Goal: Task Accomplishment & Management: Use online tool/utility

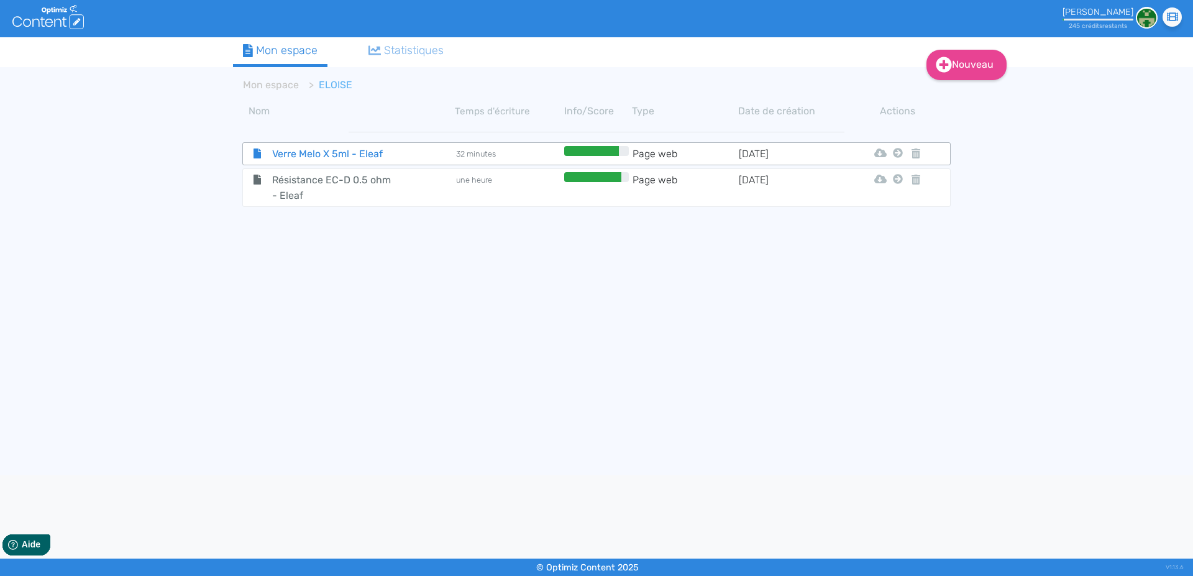
click at [302, 155] on span "Verre Melo X 5ml - Eleaf" at bounding box center [333, 154] width 140 height 16
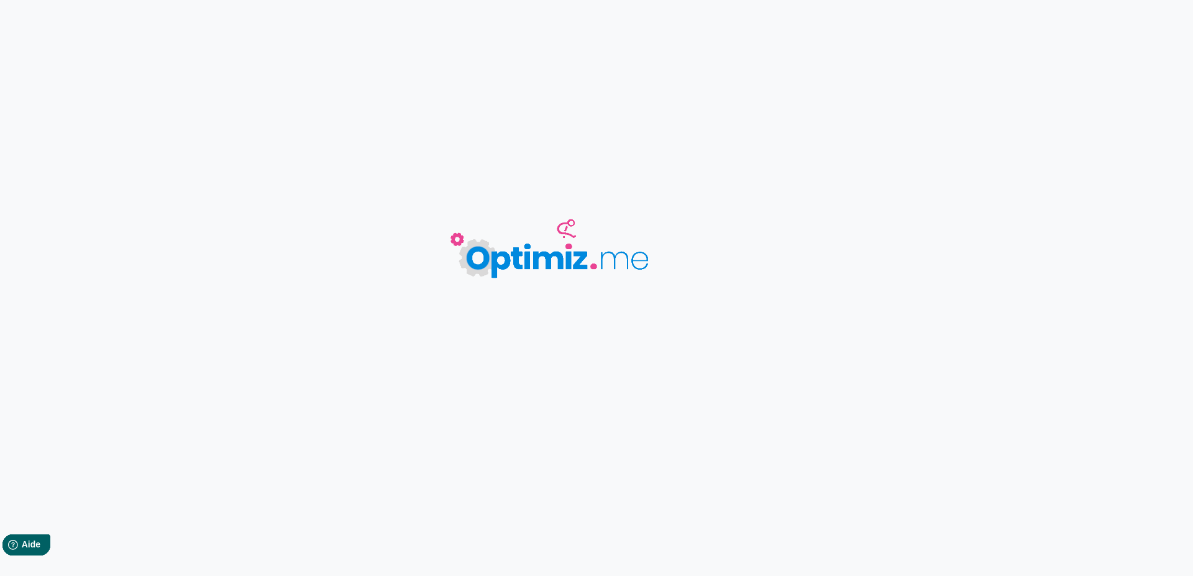
type input "Verre Melo X 5ml - Eleaf"
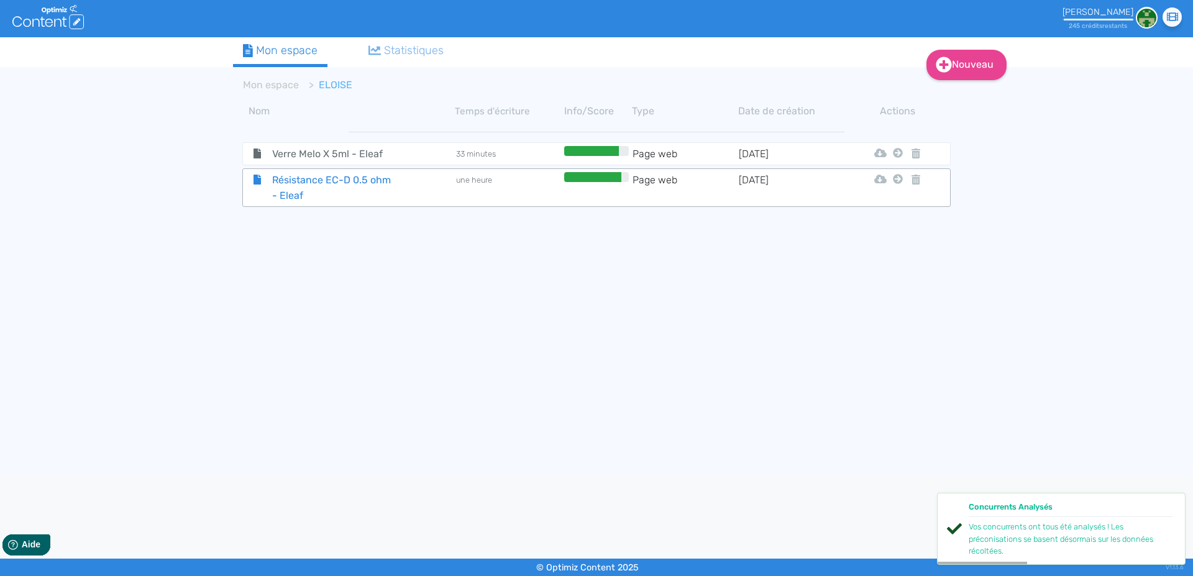
click at [305, 180] on span "Résistance EC-D 0.5 ohm - Eleaf" at bounding box center [333, 187] width 140 height 31
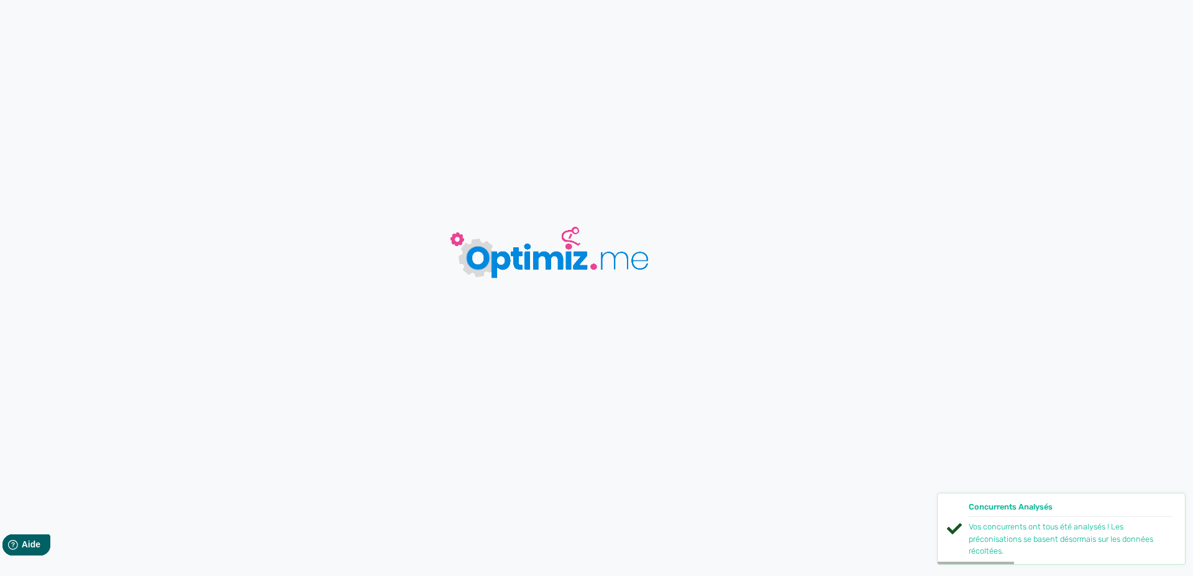
type input "Résistance EC-D 0.5 ohm - Eleaf"
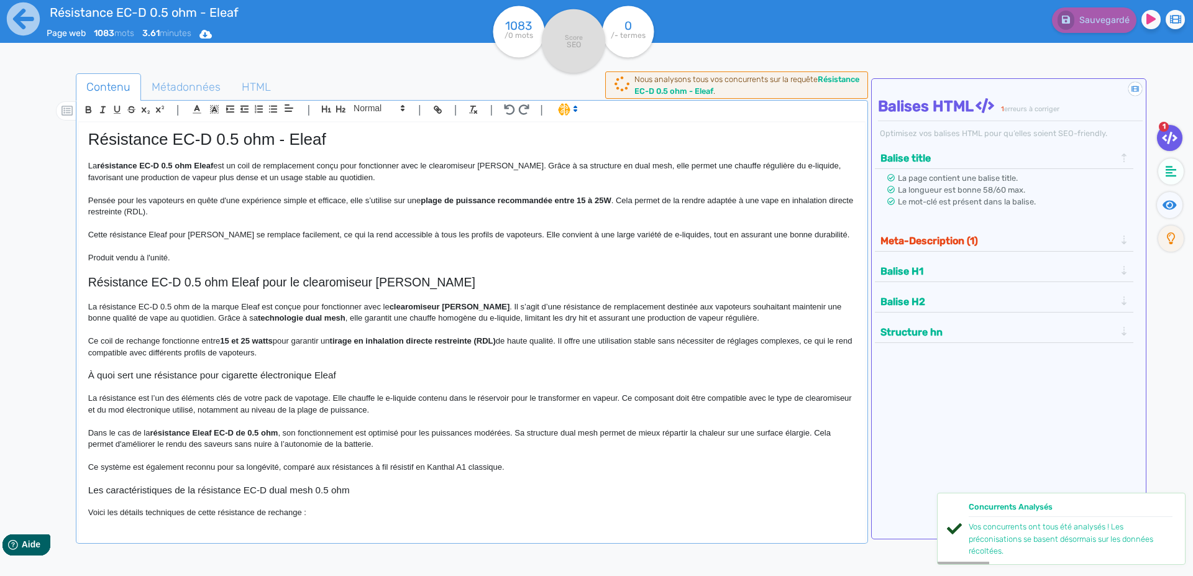
click at [303, 251] on p at bounding box center [471, 246] width 767 height 11
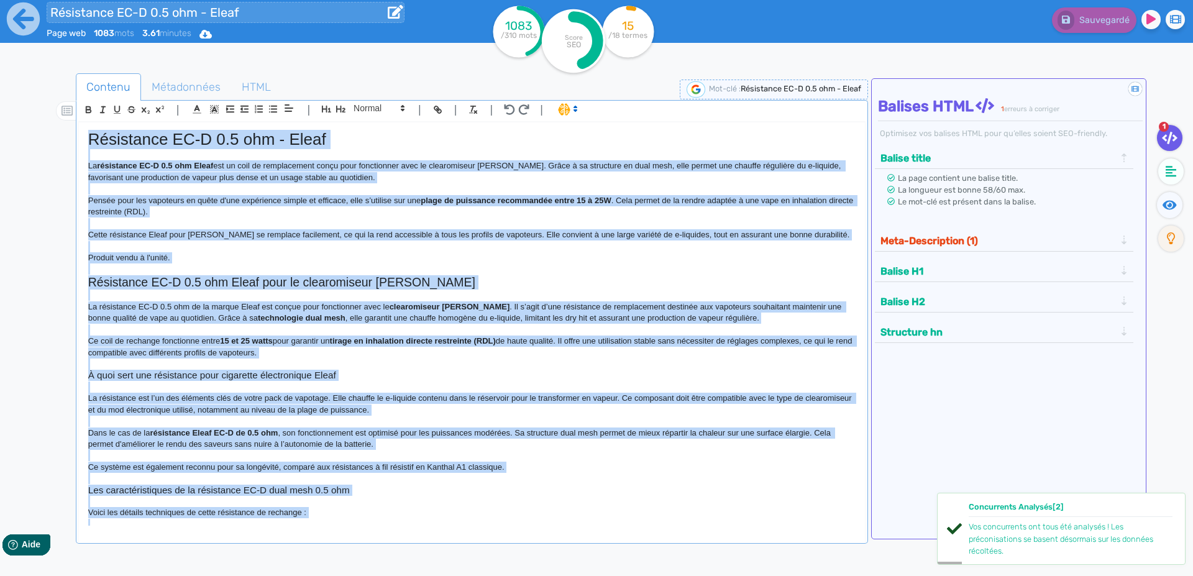
copy div "Loremipsum DO-S 6.6 ame - Conse Ad elitseddoe TE-I 1.7 utl Etdol mag al enim ad…"
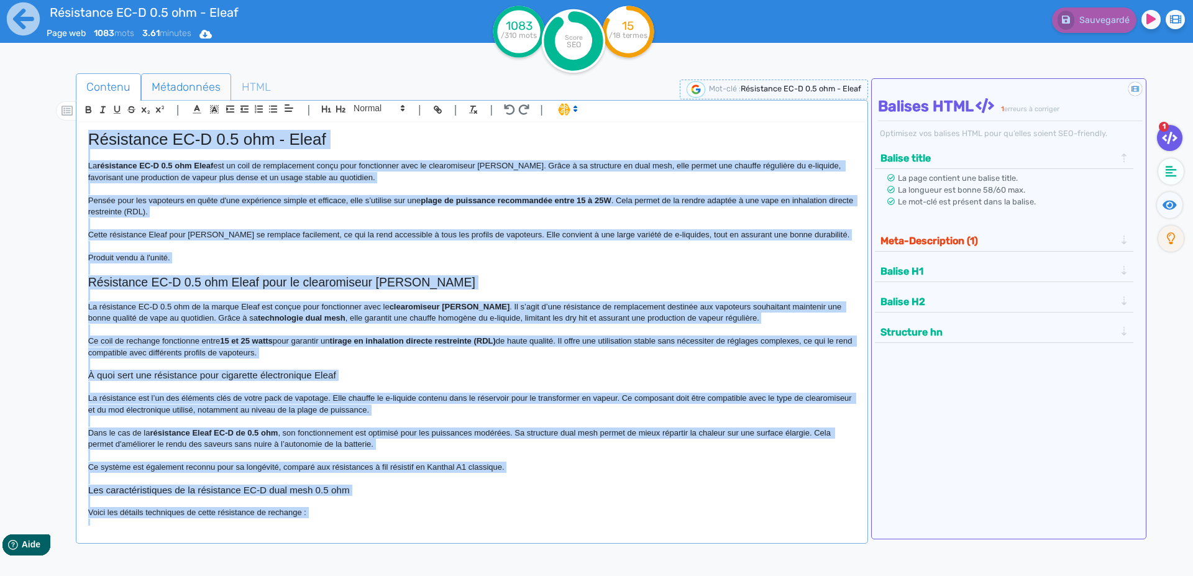
click at [170, 86] on span "Métadonnées" at bounding box center [186, 87] width 89 height 34
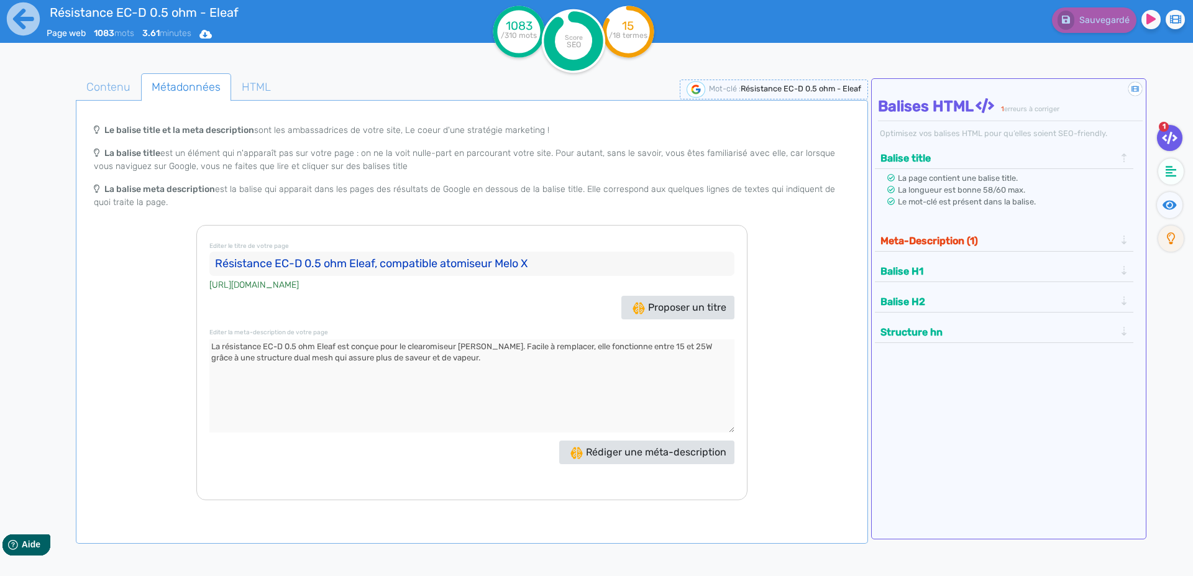
drag, startPoint x: 222, startPoint y: 263, endPoint x: 251, endPoint y: 254, distance: 29.9
click at [223, 263] on input "Résistance EC-D 0.5 ohm Eleaf, compatible atomiseur Melo X" at bounding box center [471, 264] width 525 height 25
click at [214, 344] on textarea at bounding box center [471, 385] width 525 height 93
click at [11, 20] on icon at bounding box center [23, 18] width 33 height 33
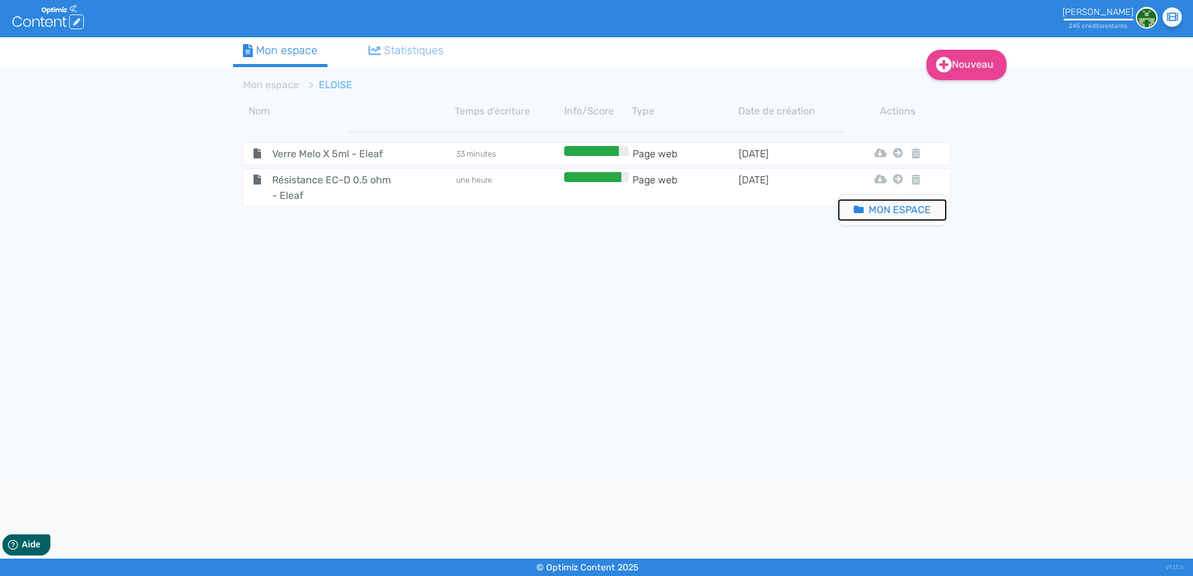
click at [896, 207] on button "Mon Espace" at bounding box center [892, 210] width 107 height 20
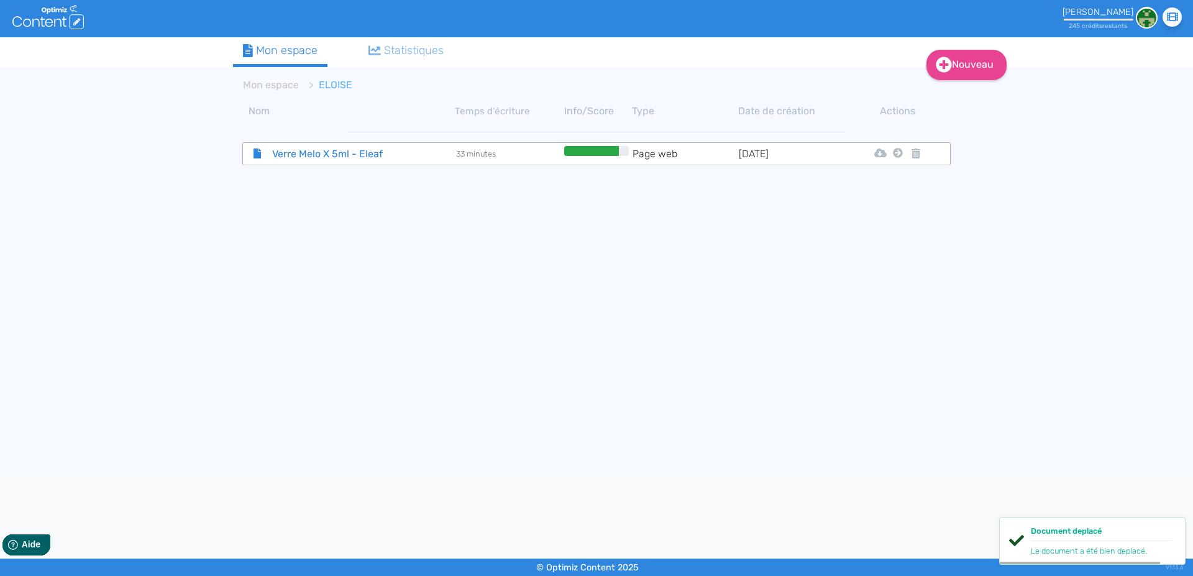
click at [308, 150] on span "Verre Melo X 5ml - Eleaf" at bounding box center [333, 154] width 140 height 16
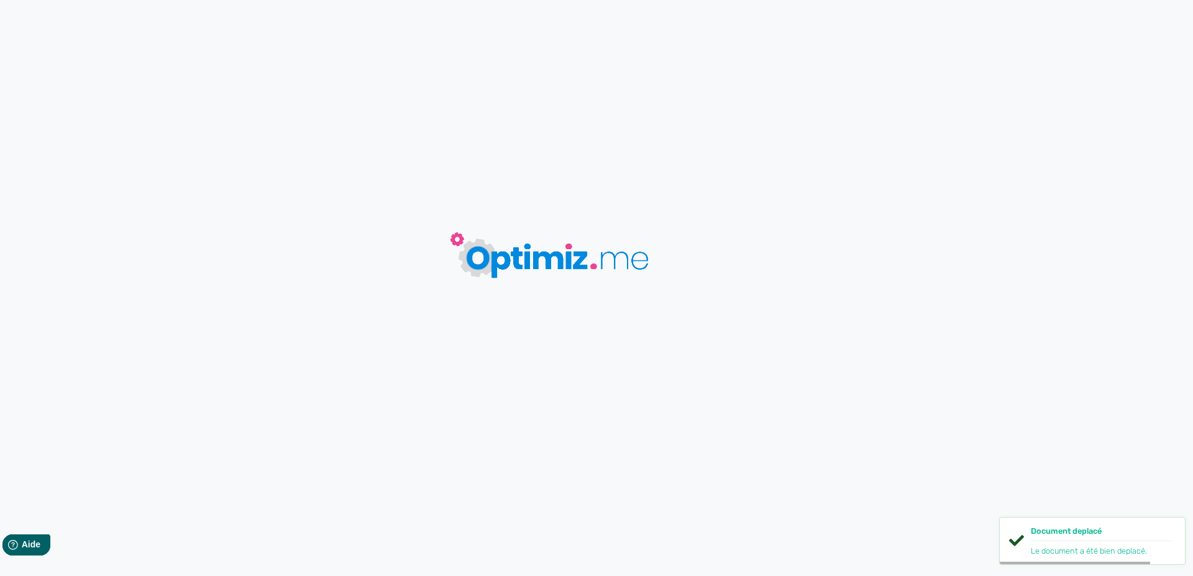
type input "Verre Melo X 5ml - Eleaf"
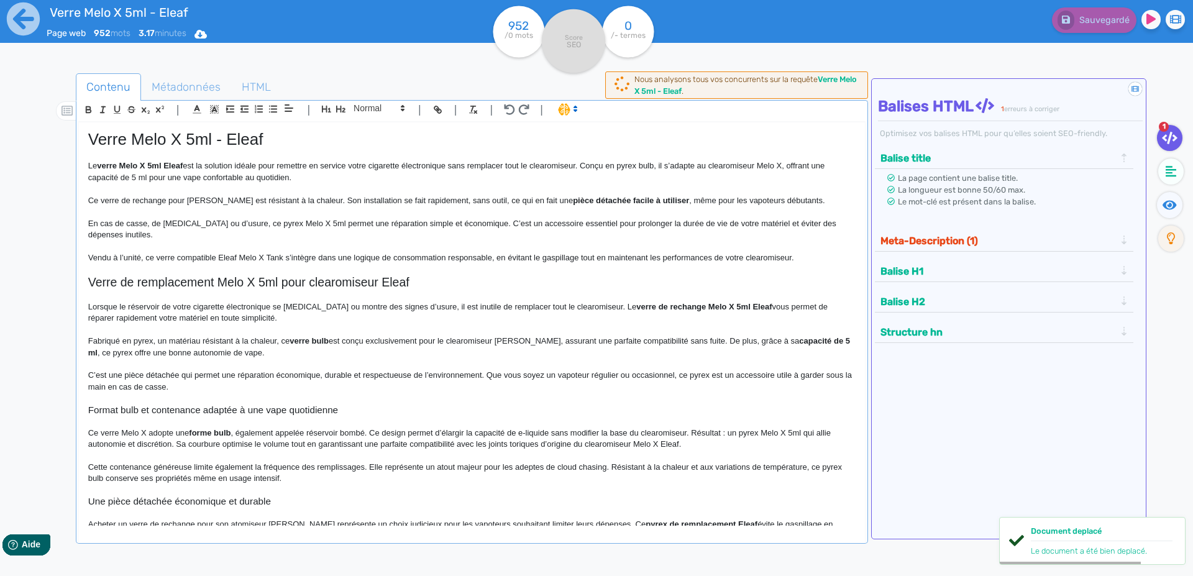
click at [313, 283] on h2 "Verre de remplacement Melo X 5ml pour clearomiseur Eleaf" at bounding box center [471, 282] width 767 height 14
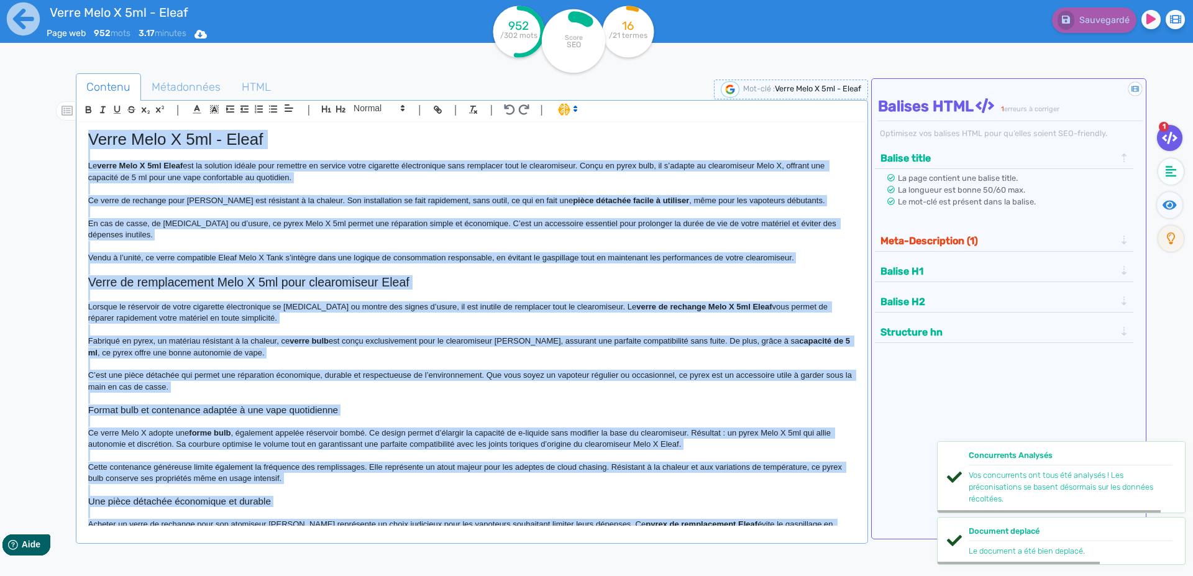
copy div "Lorem Ipsu D 8si - Ametc Ad elits Doei T 6in Utlab etd ma aliquaen admini veni …"
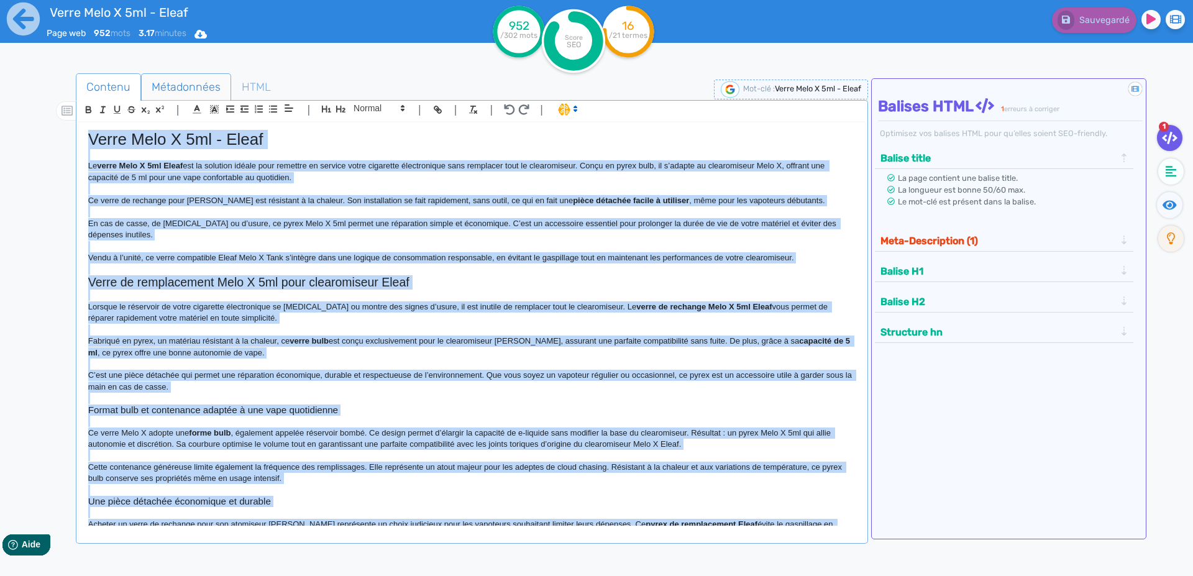
click at [160, 85] on span "Métadonnées" at bounding box center [186, 87] width 89 height 34
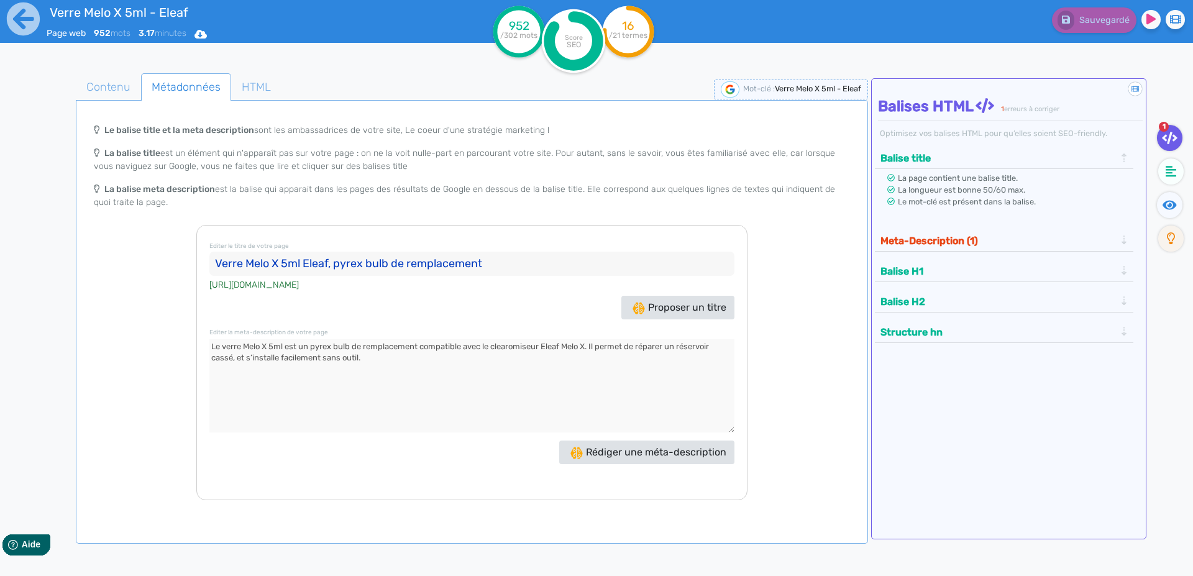
click at [222, 264] on input "Verre Melo X 5ml Eleaf, pyrex bulb de remplacement" at bounding box center [471, 264] width 525 height 25
click at [214, 345] on textarea at bounding box center [471, 385] width 525 height 93
click at [21, 25] on icon at bounding box center [23, 19] width 34 height 34
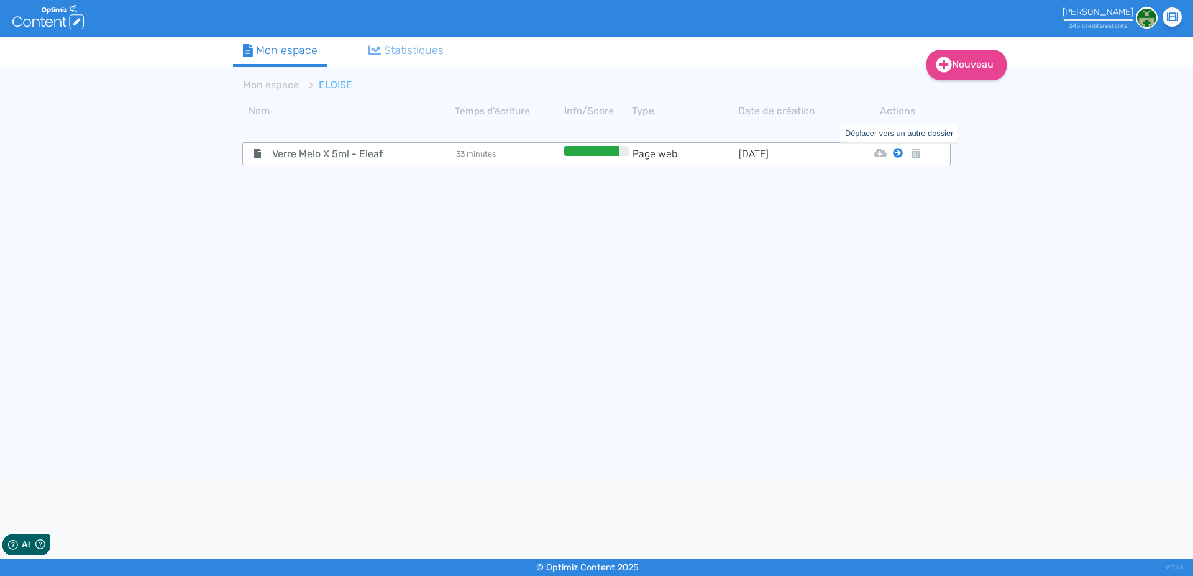
click at [900, 155] on icon at bounding box center [898, 153] width 10 height 10
click at [887, 188] on tbody "Verre Melo X 5ml - Eleaf 38 minutes Page web [DATE] Html Pdf Word Mon Espace" at bounding box center [596, 294] width 727 height 345
click at [896, 155] on icon at bounding box center [898, 153] width 10 height 10
click at [891, 180] on button "Mon Espace" at bounding box center [892, 184] width 107 height 20
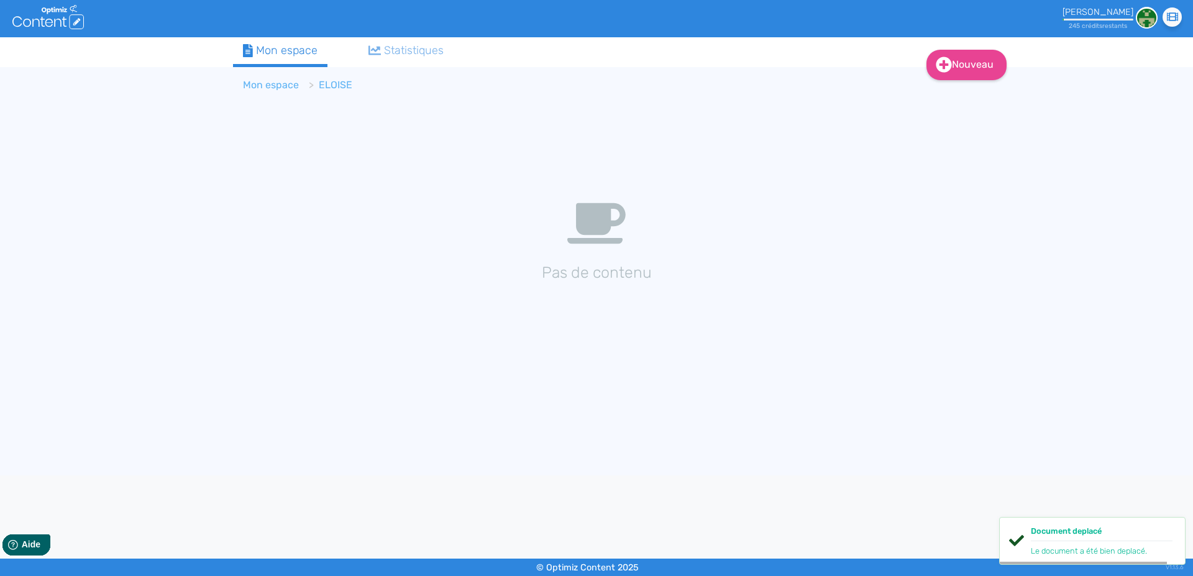
click at [258, 89] on link "Mon espace" at bounding box center [271, 85] width 56 height 12
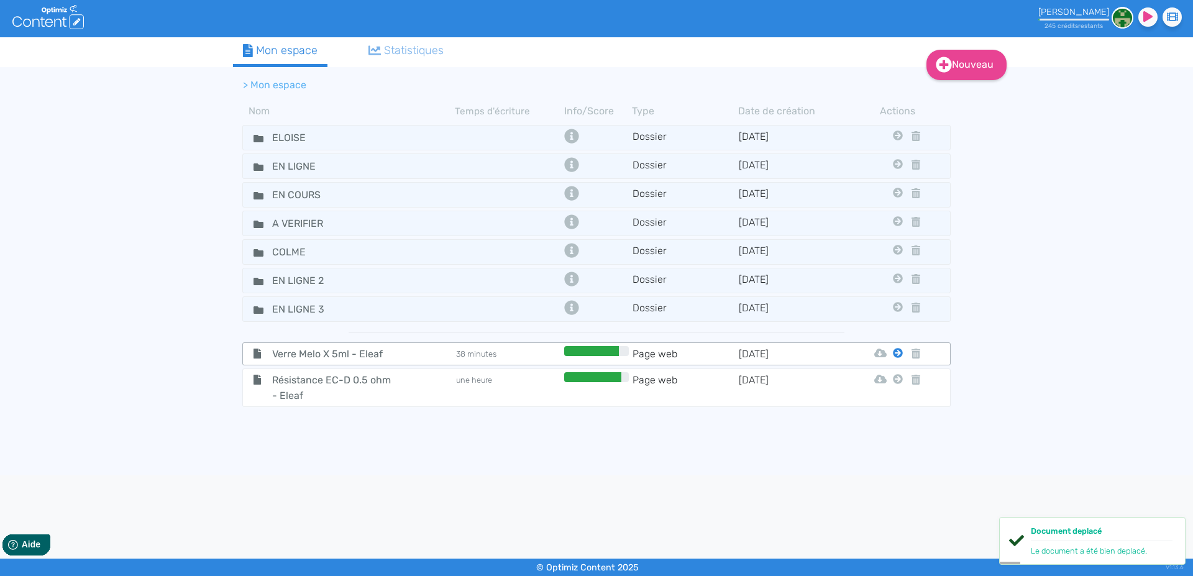
click at [897, 355] on icon at bounding box center [898, 353] width 10 height 10
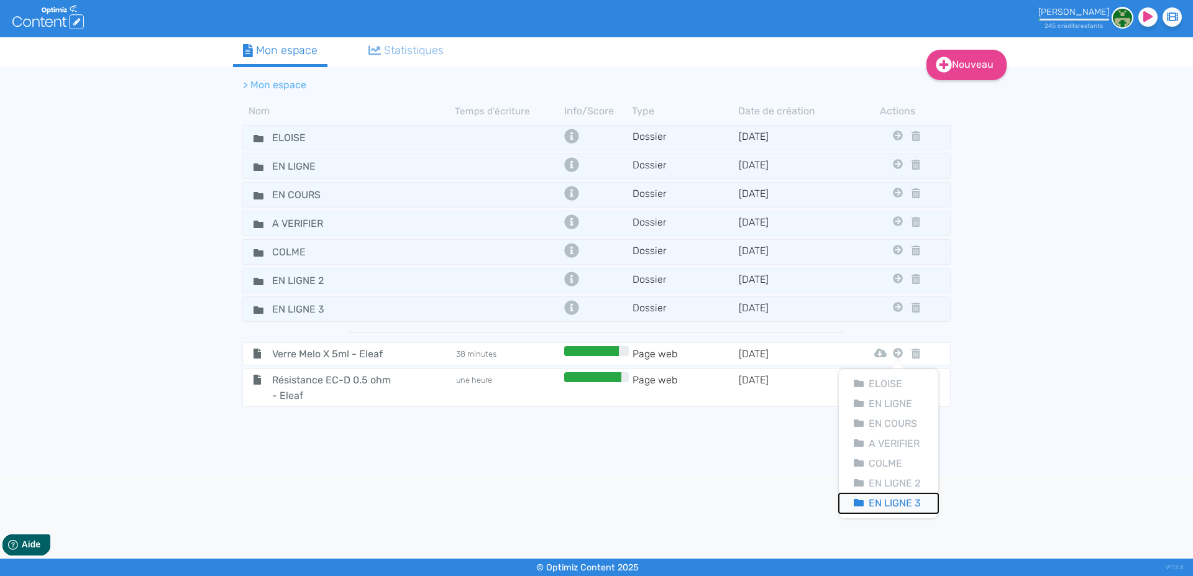
click at [888, 498] on button "En Ligne 3" at bounding box center [888, 503] width 99 height 20
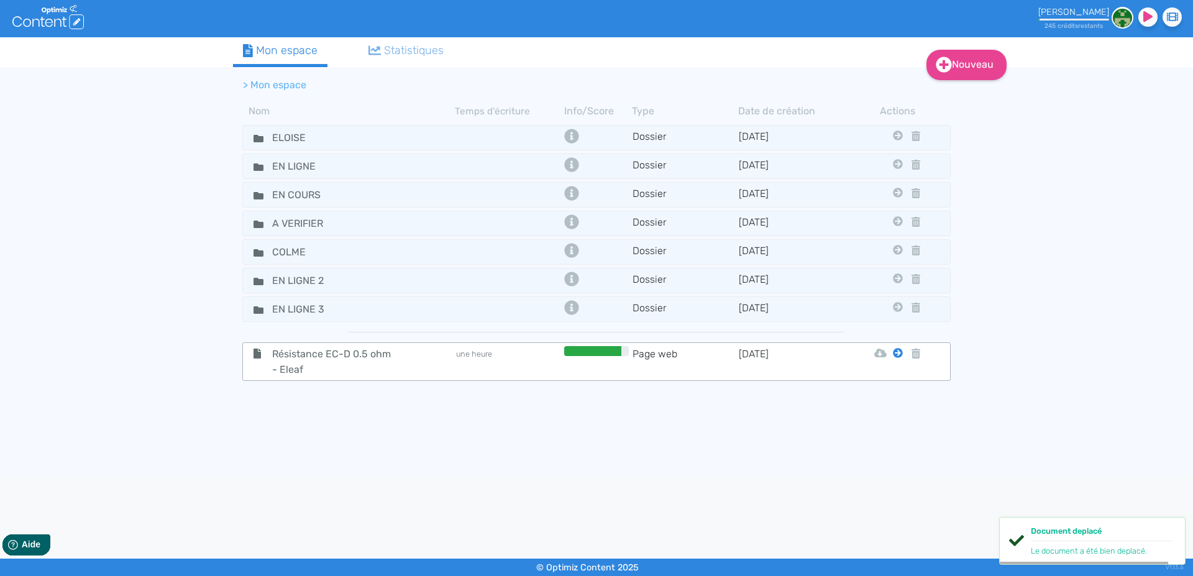
click at [897, 356] on icon at bounding box center [898, 353] width 10 height 10
click at [885, 504] on button "En Ligne 3" at bounding box center [888, 503] width 99 height 20
